Goal: Information Seeking & Learning: Compare options

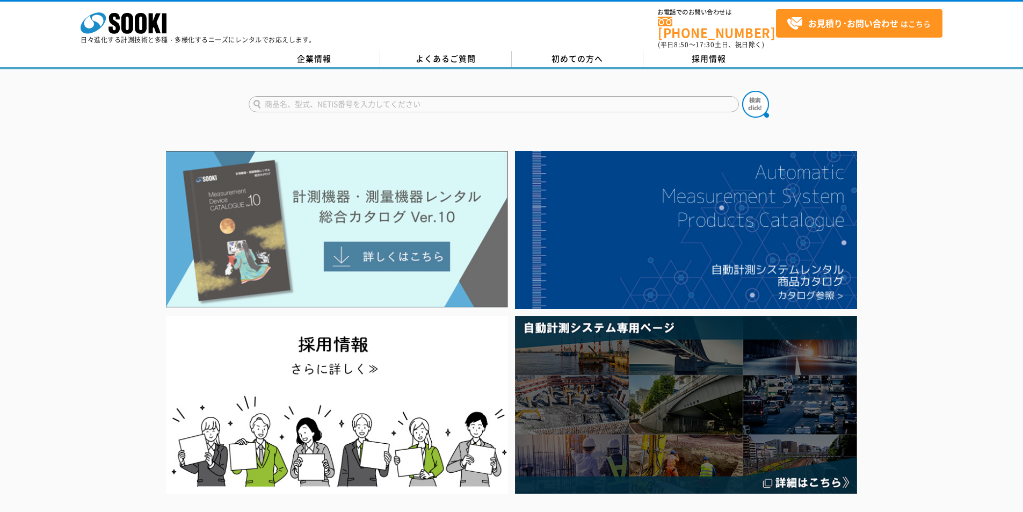
click at [439, 191] on img at bounding box center [337, 229] width 342 height 157
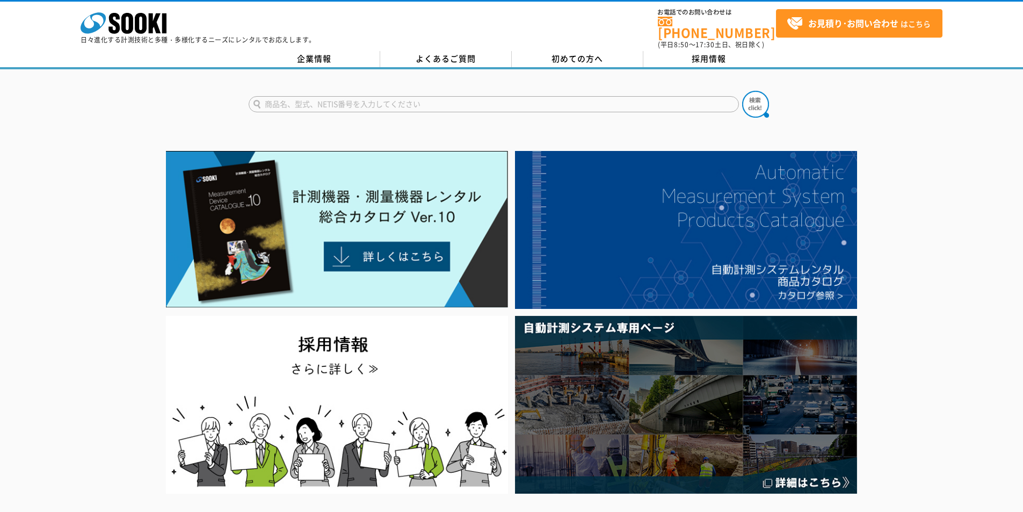
click at [507, 98] on input "text" at bounding box center [494, 104] width 490 height 16
type input "流"
type input "流速"
click at [742, 91] on button at bounding box center [755, 104] width 27 height 27
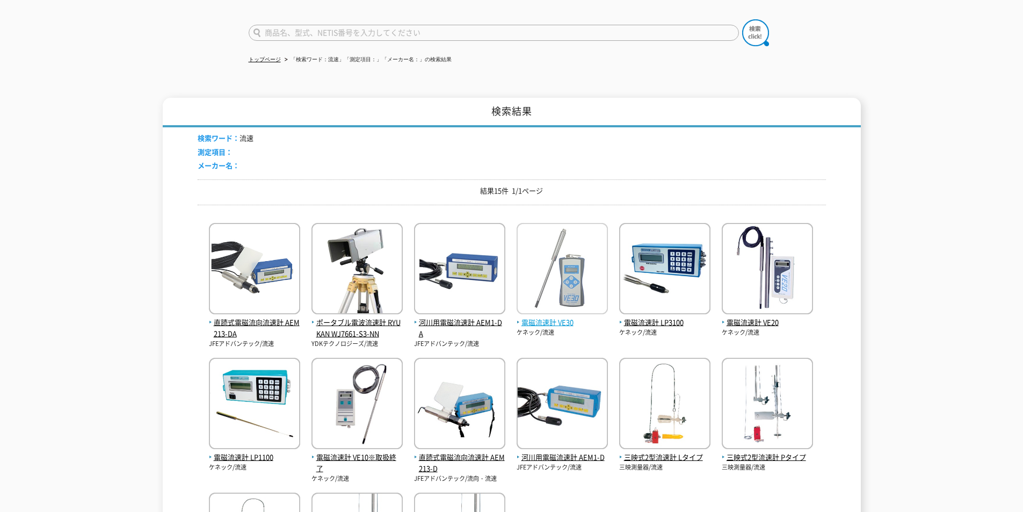
scroll to position [143, 0]
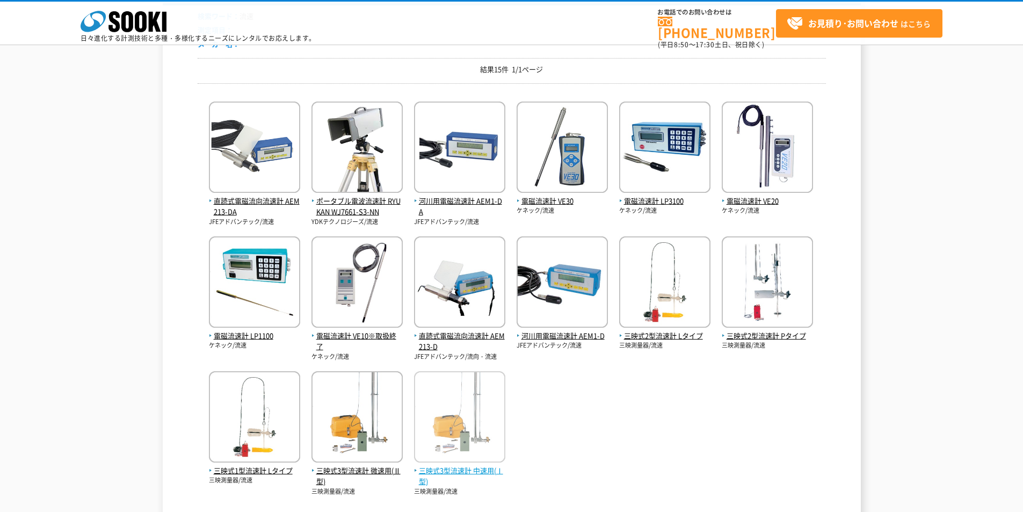
click at [496, 469] on span "三映式3型流速計 中速用(Ⅰ型)" at bounding box center [459, 476] width 91 height 23
click at [480, 332] on span "直読式電磁流向流速計 AEM213-D" at bounding box center [459, 341] width 91 height 23
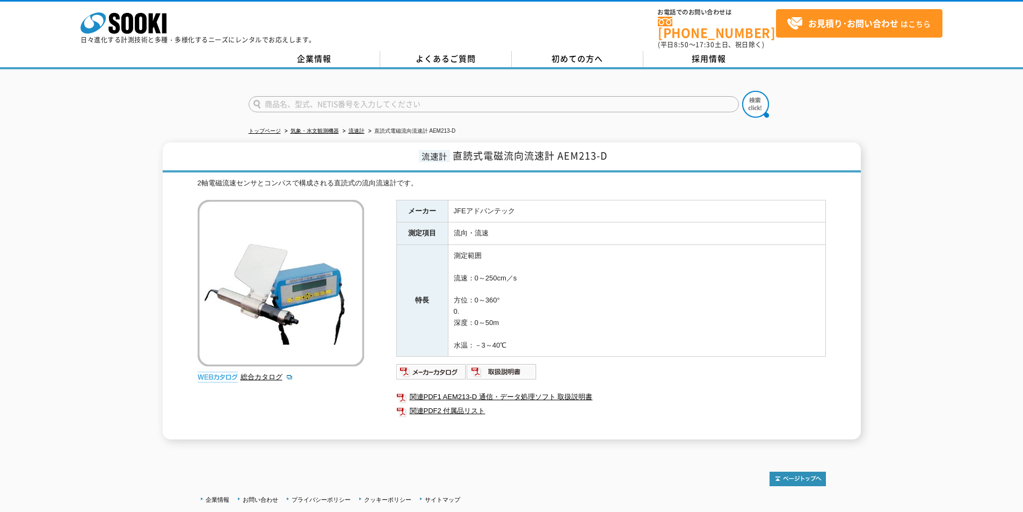
drag, startPoint x: 556, startPoint y: 98, endPoint x: 82, endPoint y: 97, distance: 473.5
click at [159, 91] on div at bounding box center [511, 95] width 1023 height 52
type input "175"
click at [744, 98] on img at bounding box center [755, 104] width 27 height 27
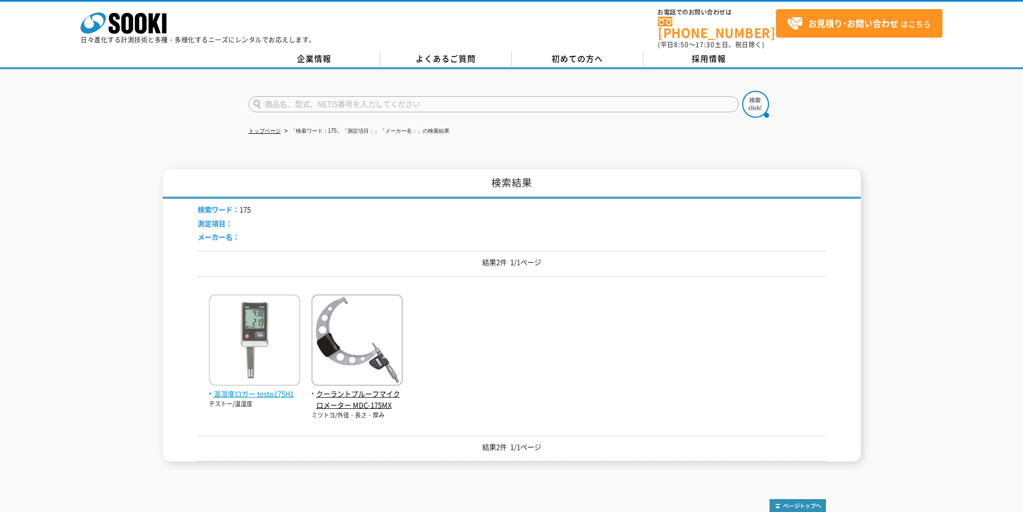
click at [241, 388] on span "温湿度ロガー testo175H1" at bounding box center [254, 393] width 91 height 11
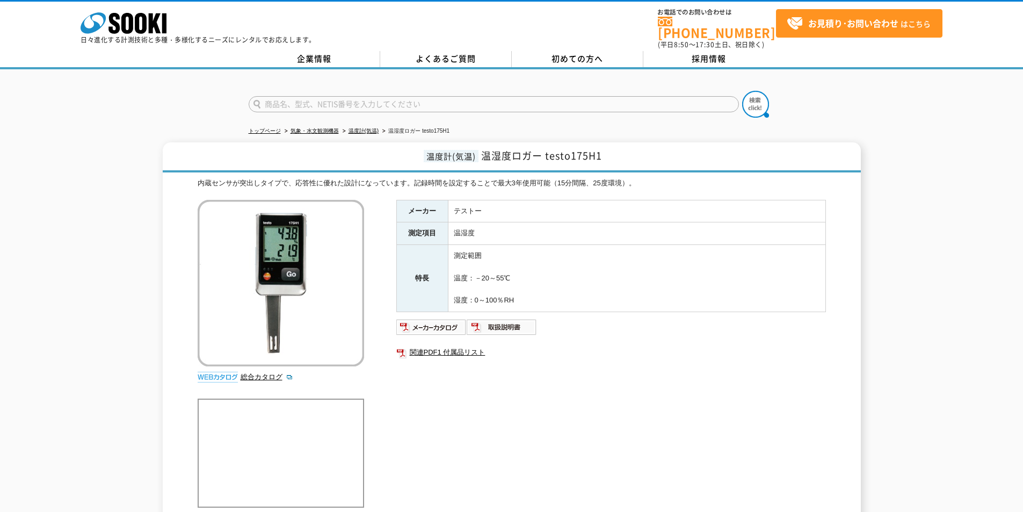
click at [528, 377] on div "メーカー テストー 測定項目 温湿度 特長 測定範囲 温度：－20～55℃ 湿度：0～100％RH 関連PDF1 付属品リスト" at bounding box center [610, 315] width 429 height 231
click at [154, 21] on polygon at bounding box center [155, 23] width 12 height 20
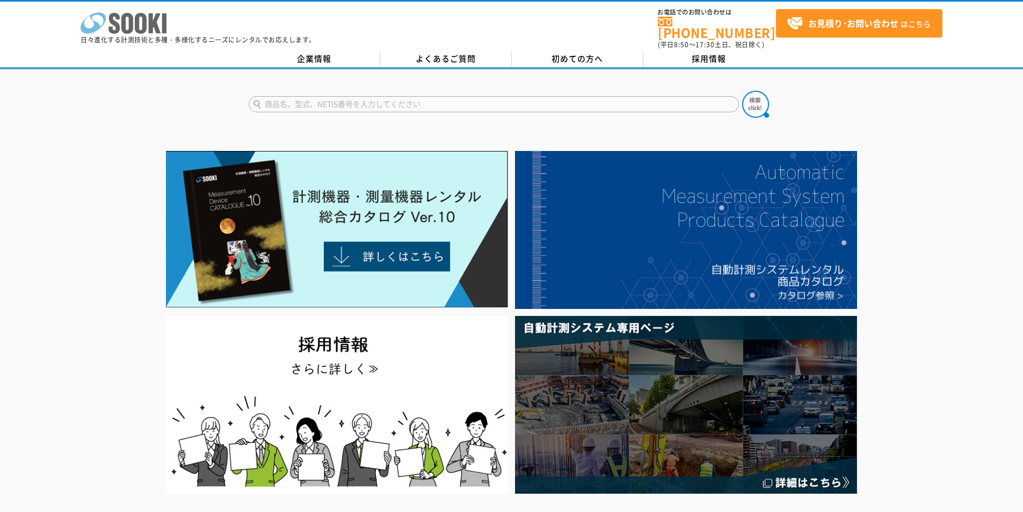
click at [142, 21] on icon at bounding box center [141, 23] width 12 height 21
